Goal: Check status: Check status

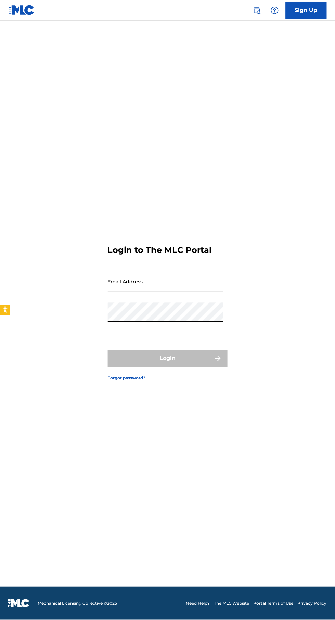
scroll to position [17, 0]
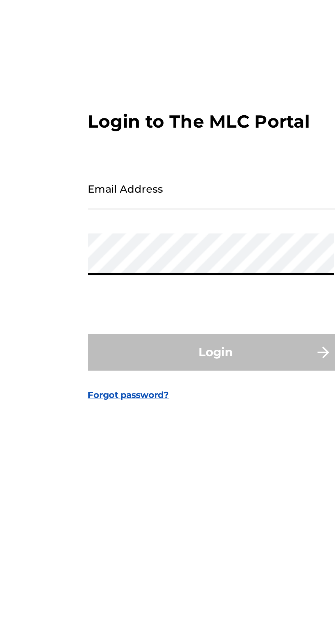
type input "[EMAIL_ADDRESS][DOMAIN_NAME]"
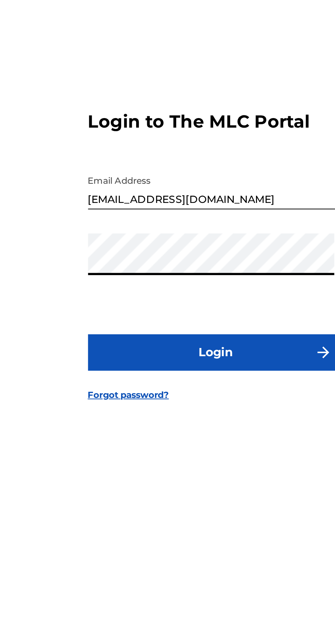
click at [189, 367] on button "Login" at bounding box center [168, 358] width 120 height 17
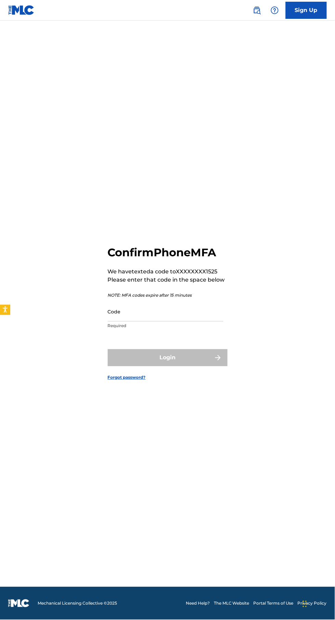
scroll to position [20, 0]
click at [174, 322] on input "Code" at bounding box center [166, 311] width 116 height 19
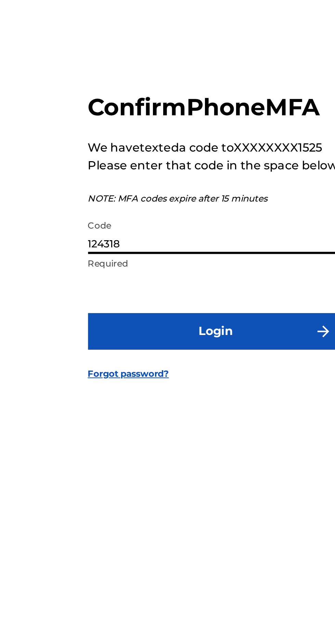
type input "124318"
click at [108, 349] on button "Login" at bounding box center [168, 357] width 120 height 17
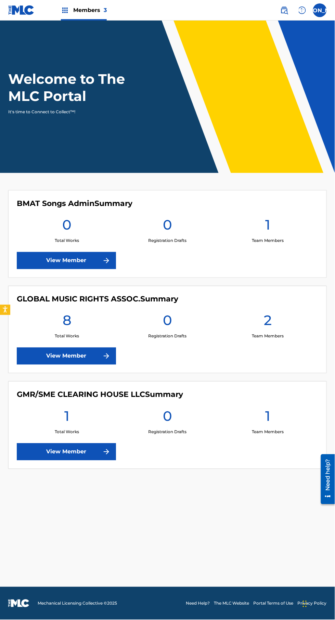
scroll to position [18, 0]
click at [70, 348] on link "View Member" at bounding box center [66, 356] width 99 height 17
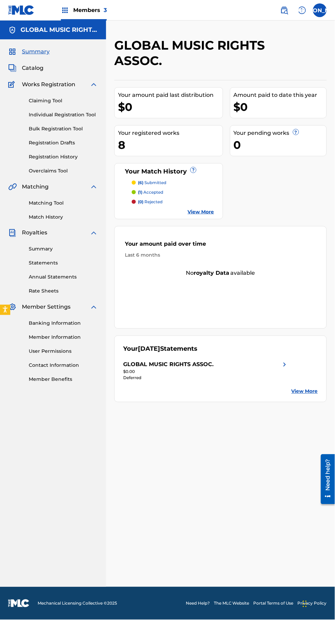
click at [196, 212] on link "View More" at bounding box center [201, 211] width 26 height 7
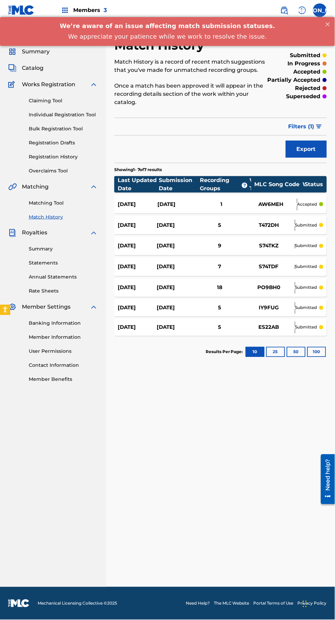
click at [69, 11] on img at bounding box center [65, 10] width 8 height 8
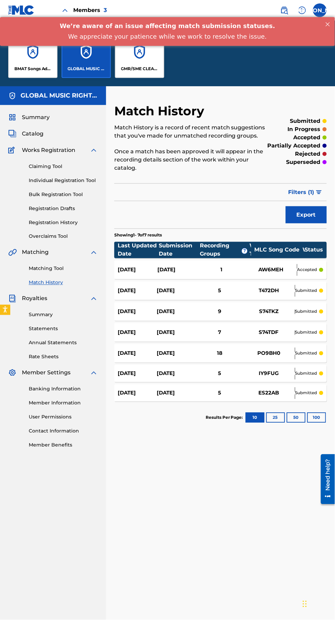
click at [139, 74] on div "GMR/SME CLEARING HOUSE LLC" at bounding box center [139, 53] width 49 height 49
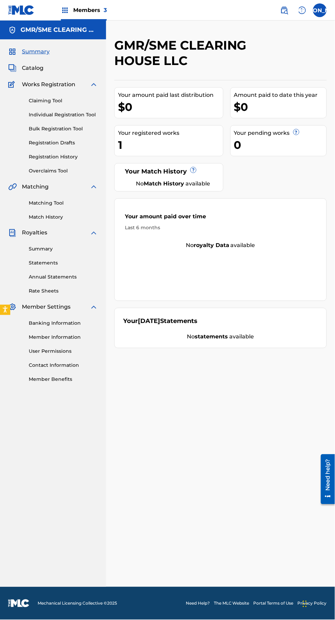
click at [231, 534] on div "GMR/SME CLEARING HOUSE LLC Your amount paid last distribution $0 Amount paid to…" at bounding box center [220, 312] width 229 height 549
click at [228, 526] on div "GMR/SME CLEARING HOUSE LLC Your amount paid last distribution $0 Amount paid to…" at bounding box center [220, 312] width 229 height 549
click at [205, 487] on div "GMR/SME CLEARING HOUSE LLC Your amount paid last distribution $0 Amount paid to…" at bounding box center [220, 312] width 229 height 549
click at [76, 20] on div "Members 3" at bounding box center [84, 10] width 46 height 20
